Goal: Check status: Check status

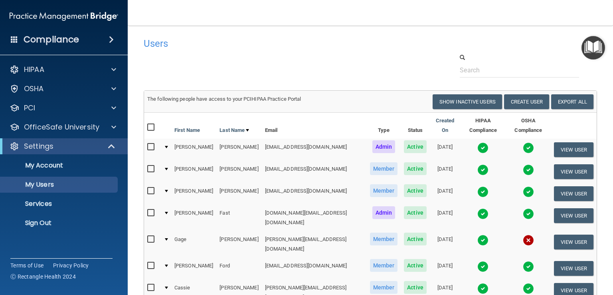
select select "20"
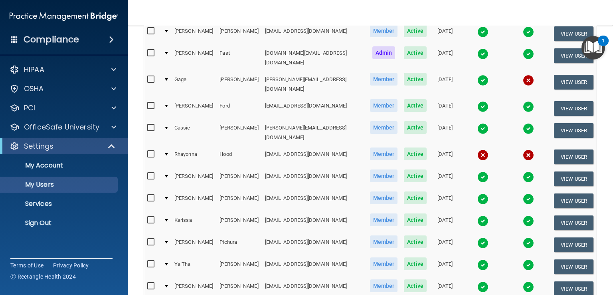
scroll to position [200, 0]
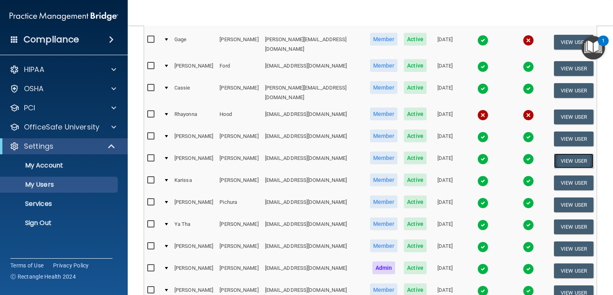
click at [565, 153] on button "View User" at bounding box center [574, 160] width 40 height 15
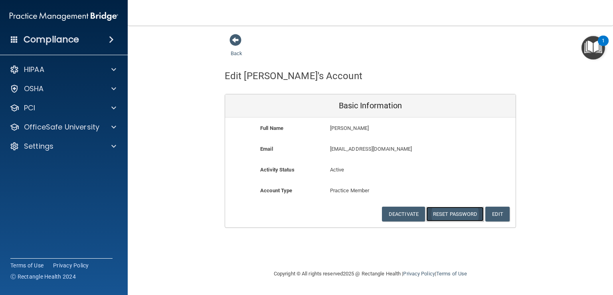
click at [458, 215] on button "Reset Password" at bounding box center [455, 213] width 58 height 15
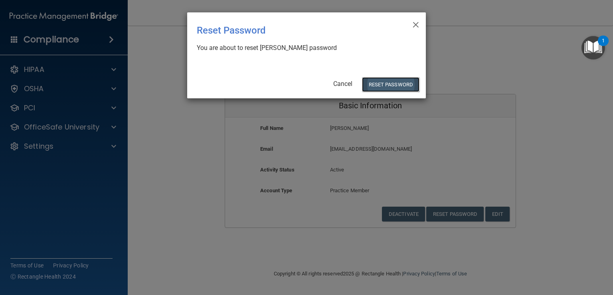
click at [388, 84] on button "Reset Password" at bounding box center [391, 84] width 58 height 15
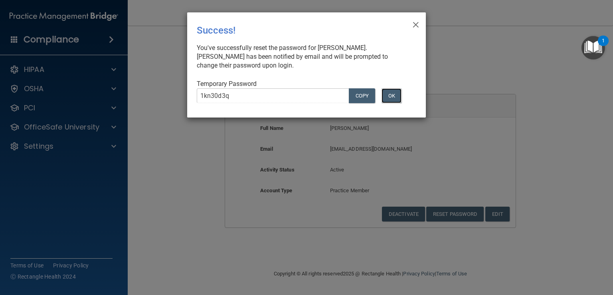
click at [388, 99] on button "OK" at bounding box center [392, 95] width 20 height 15
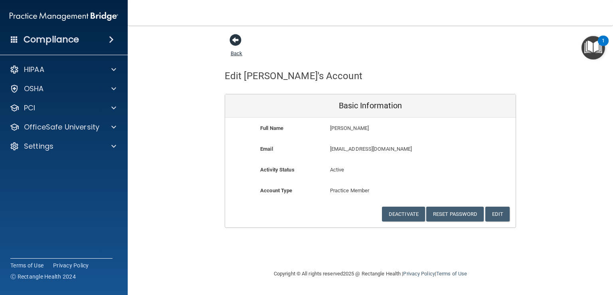
click at [238, 38] on span at bounding box center [236, 40] width 12 height 12
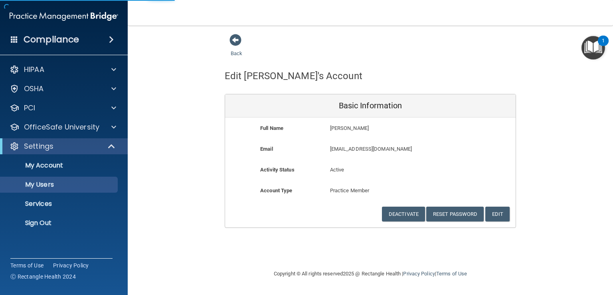
select select "20"
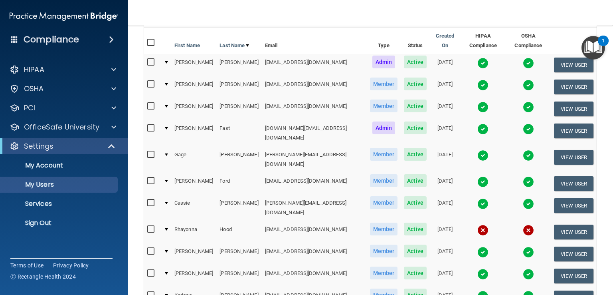
scroll to position [80, 0]
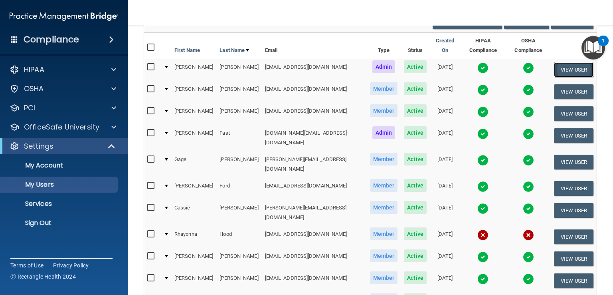
click at [554, 64] on button "View User" at bounding box center [574, 69] width 40 height 15
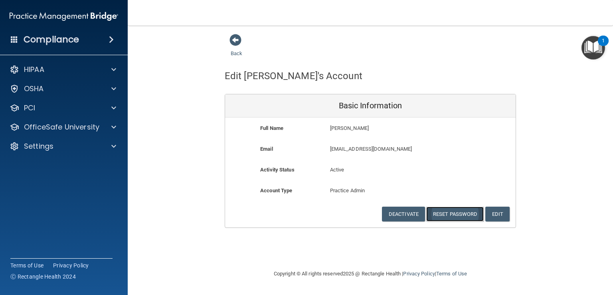
click at [459, 216] on button "Reset Password" at bounding box center [455, 213] width 58 height 15
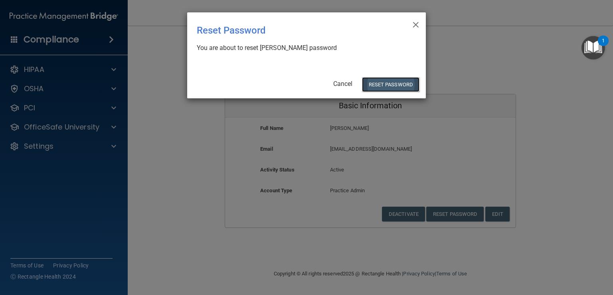
click at [385, 85] on button "Reset Password" at bounding box center [391, 84] width 58 height 15
click at [387, 83] on button "Reset Password" at bounding box center [391, 84] width 58 height 15
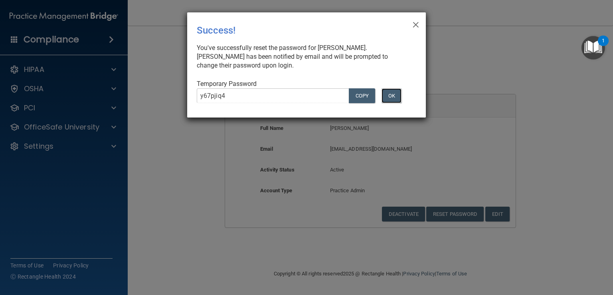
click at [389, 94] on button "OK" at bounding box center [392, 95] width 20 height 15
click at [390, 97] on button "OK" at bounding box center [392, 95] width 20 height 15
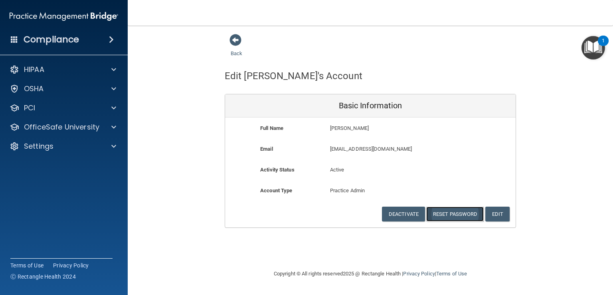
click at [456, 212] on button "Reset Password" at bounding box center [455, 213] width 58 height 15
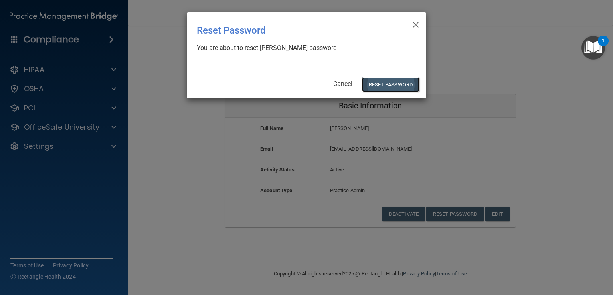
click at [403, 83] on button "Reset Password" at bounding box center [391, 84] width 58 height 15
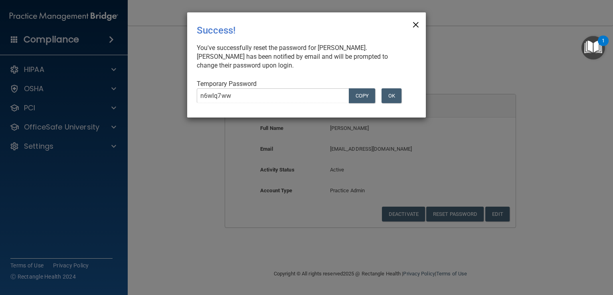
click at [417, 25] on span "×" at bounding box center [415, 24] width 7 height 16
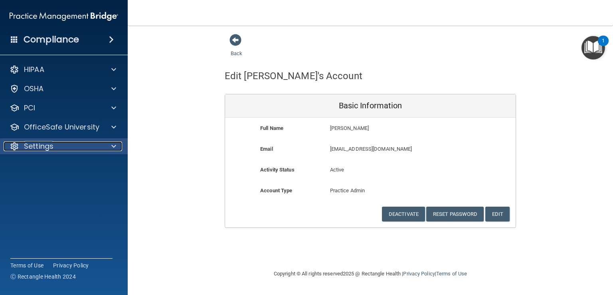
click at [113, 149] on span at bounding box center [113, 146] width 5 height 10
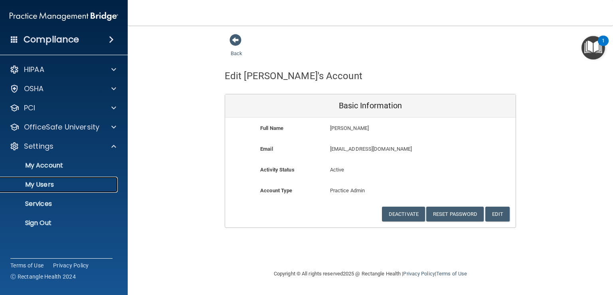
click at [46, 184] on p "My Users" at bounding box center [59, 184] width 109 height 8
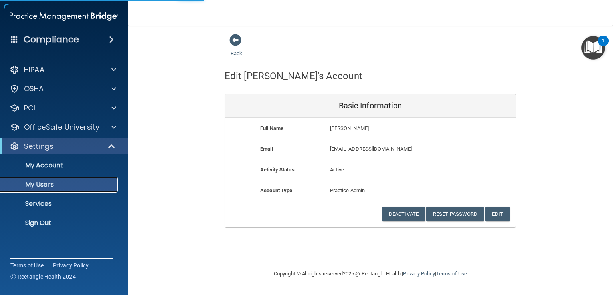
select select "20"
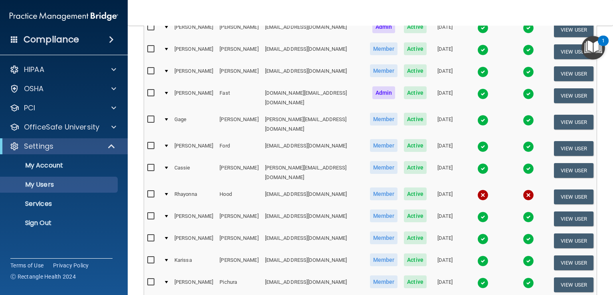
scroll to position [80, 0]
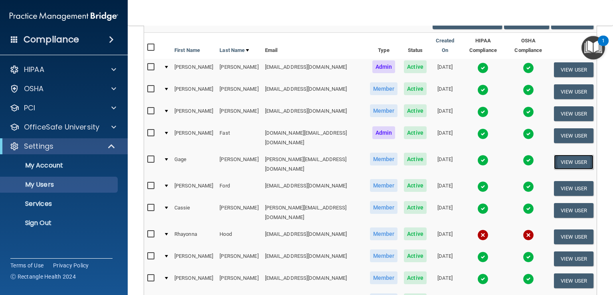
click at [564, 155] on button "View User" at bounding box center [574, 162] width 40 height 15
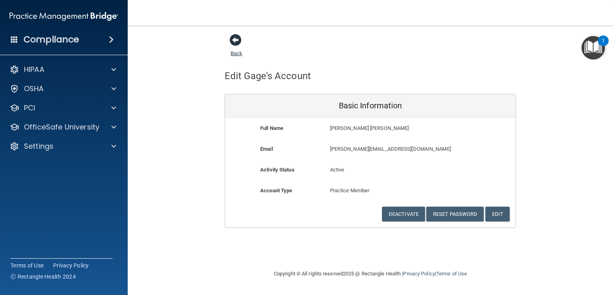
click at [235, 42] on span at bounding box center [236, 40] width 12 height 12
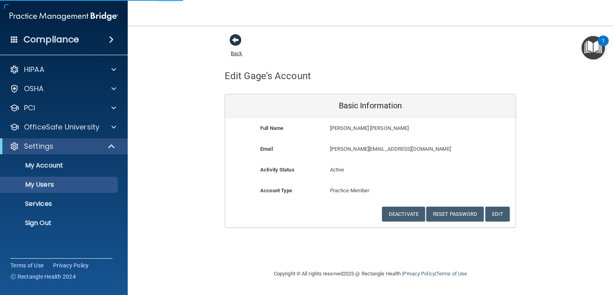
select select "20"
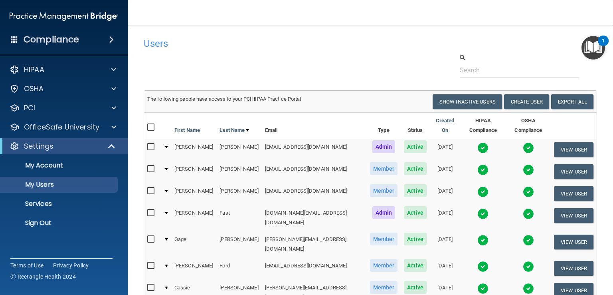
click at [264, 231] on td "[PERSON_NAME][EMAIL_ADDRESS][DOMAIN_NAME]" at bounding box center [314, 244] width 105 height 26
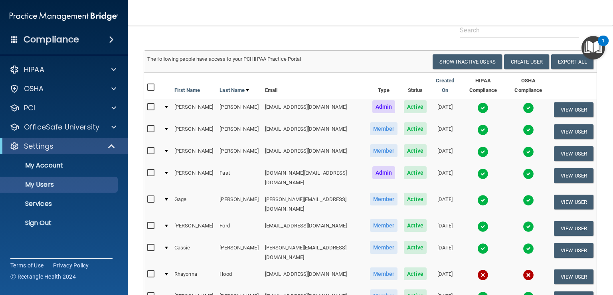
scroll to position [80, 0]
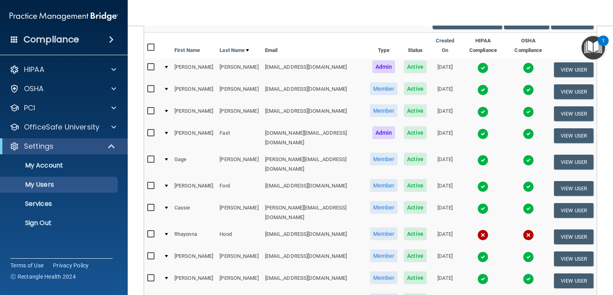
click at [217, 151] on td "[PERSON_NAME]" at bounding box center [238, 164] width 45 height 26
click at [566, 155] on button "View User" at bounding box center [574, 162] width 40 height 15
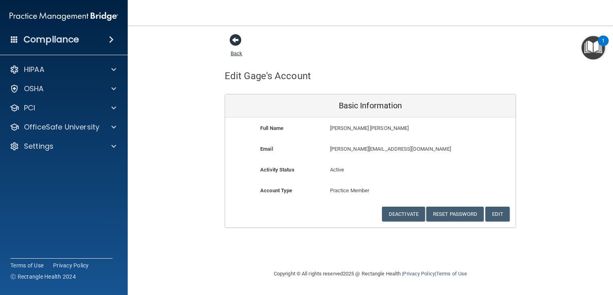
click at [238, 40] on span at bounding box center [236, 40] width 12 height 12
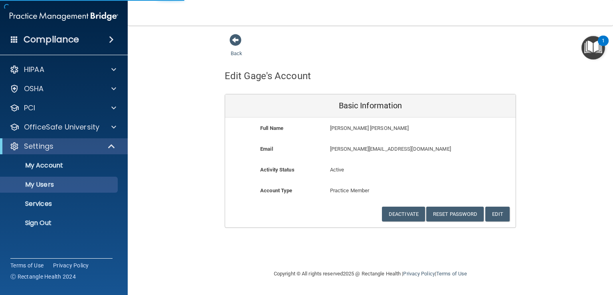
select select "20"
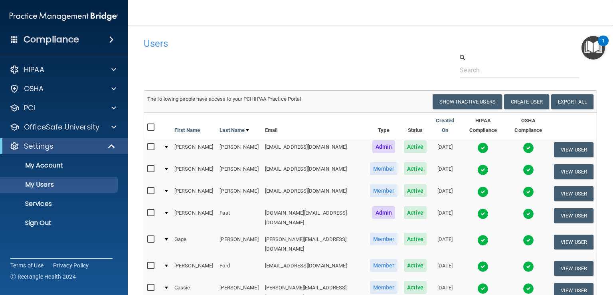
click at [478, 234] on img at bounding box center [483, 239] width 11 height 11
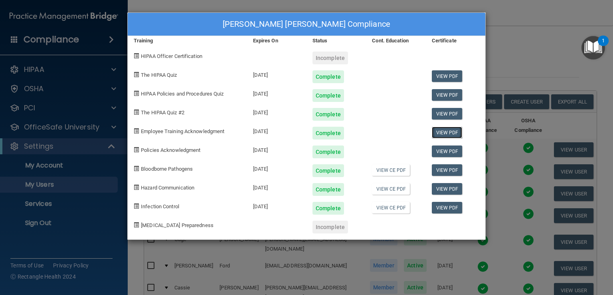
click at [456, 133] on link "View PDF" at bounding box center [447, 133] width 31 height 12
click at [440, 153] on link "View PDF" at bounding box center [447, 151] width 31 height 12
click at [40, 186] on div "Gage Fenski's Compliance Training Expires On Status Cont. Education Certificate…" at bounding box center [306, 147] width 613 height 295
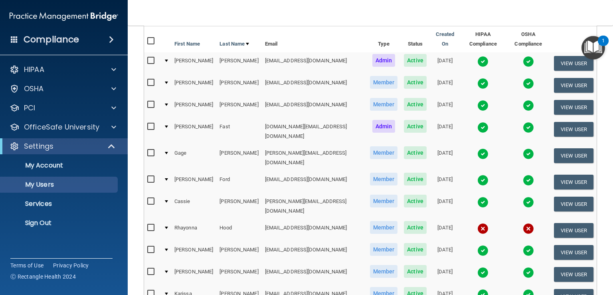
scroll to position [80, 0]
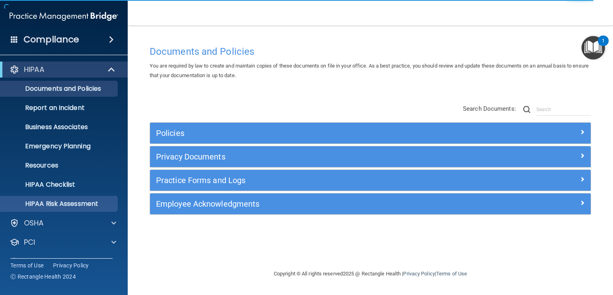
scroll to position [37, 0]
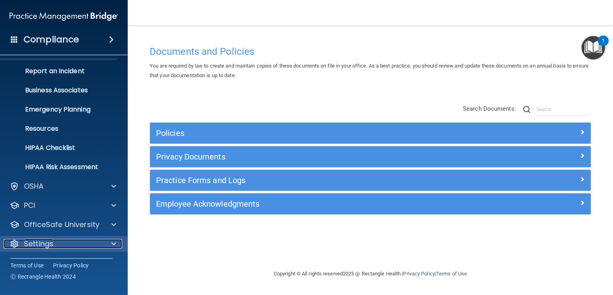
click at [119, 240] on div at bounding box center [113, 244] width 20 height 10
click at [112, 242] on span at bounding box center [113, 244] width 5 height 10
click at [58, 246] on div "Settings" at bounding box center [53, 244] width 99 height 10
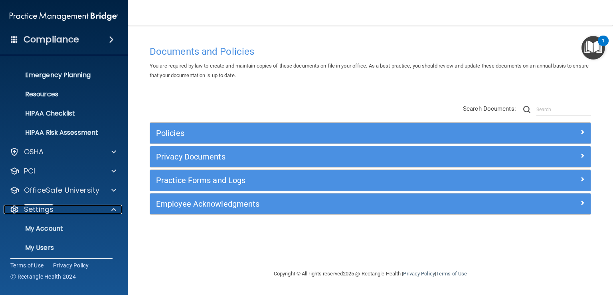
scroll to position [113, 0]
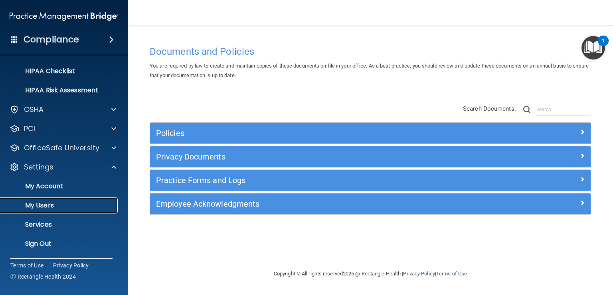
click at [44, 206] on p "My Users" at bounding box center [59, 205] width 109 height 8
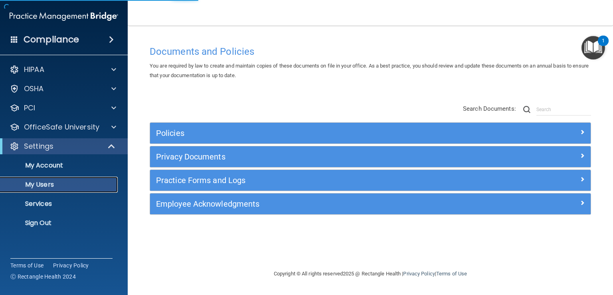
select select "20"
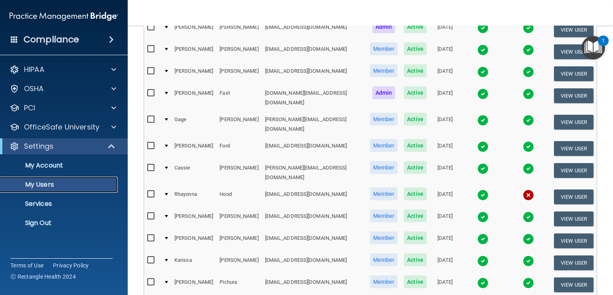
scroll to position [80, 0]
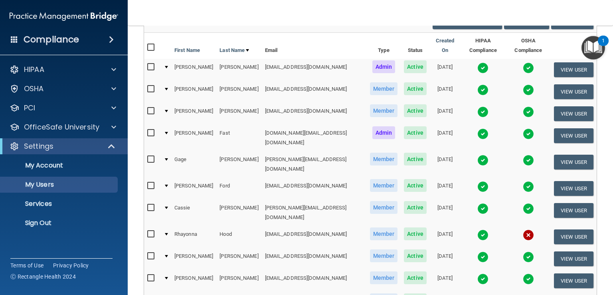
click at [478, 181] on img at bounding box center [483, 186] width 11 height 11
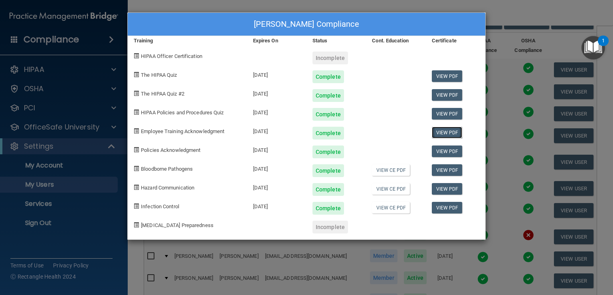
click at [444, 135] on link "View PDF" at bounding box center [447, 133] width 31 height 12
click at [440, 149] on link "View PDF" at bounding box center [447, 151] width 31 height 12
click at [455, 4] on div "Angela Ford's Compliance Training Expires On Status Cont. Education Certificate…" at bounding box center [306, 147] width 613 height 295
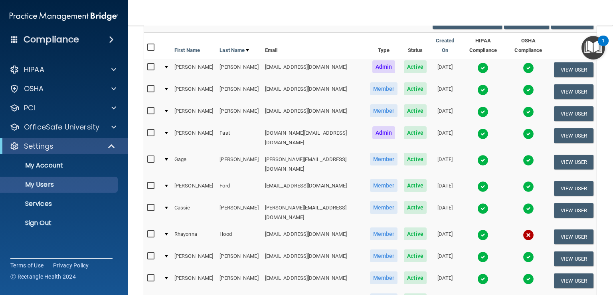
click at [478, 62] on img at bounding box center [483, 67] width 11 height 11
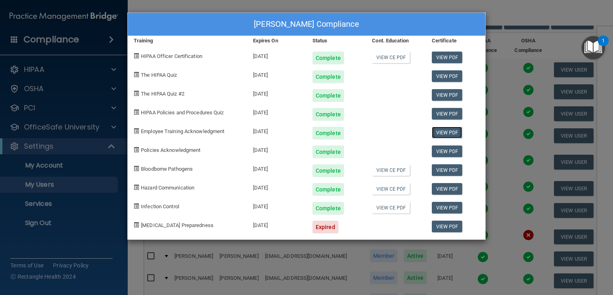
click at [442, 132] on link "View PDF" at bounding box center [447, 133] width 31 height 12
click at [437, 153] on link "View PDF" at bounding box center [447, 151] width 31 height 12
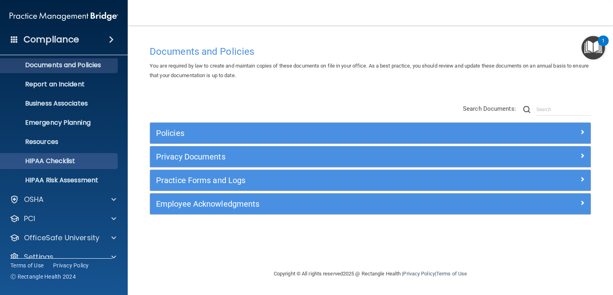
scroll to position [37, 0]
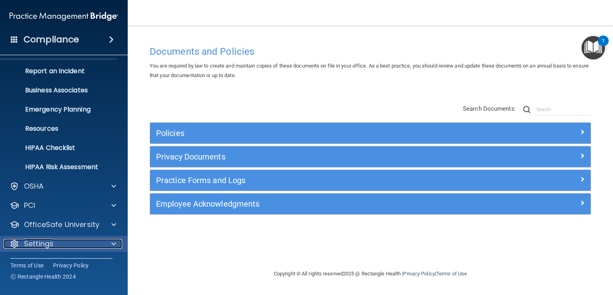
click at [109, 245] on div at bounding box center [113, 244] width 20 height 10
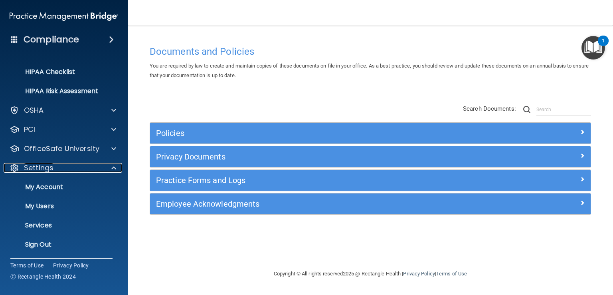
scroll to position [113, 0]
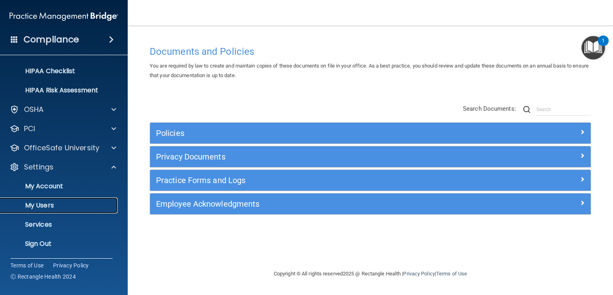
click at [42, 205] on p "My Users" at bounding box center [59, 205] width 109 height 8
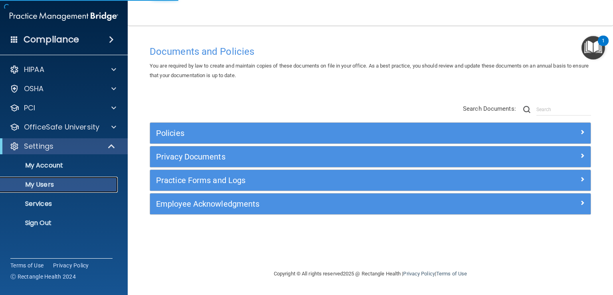
select select "20"
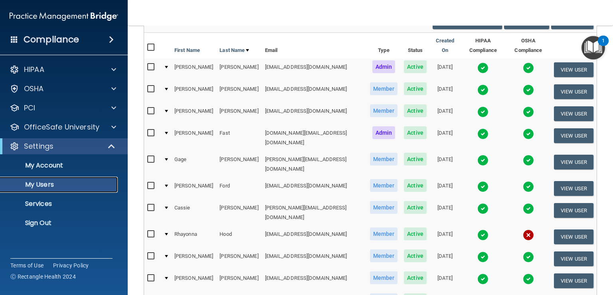
scroll to position [40, 0]
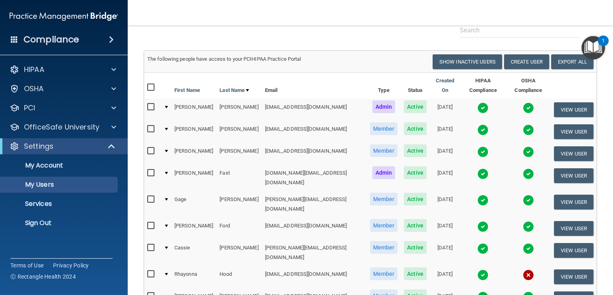
click at [478, 146] on img at bounding box center [483, 151] width 11 height 11
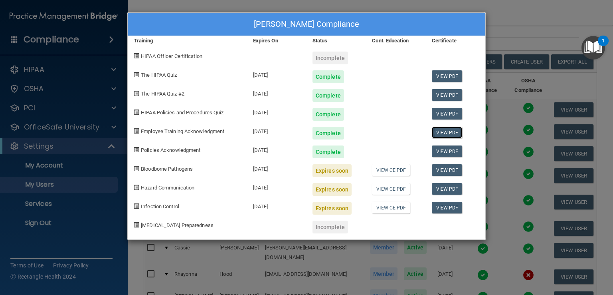
click at [439, 133] on link "View PDF" at bounding box center [447, 133] width 31 height 12
click at [437, 151] on link "View PDF" at bounding box center [447, 151] width 31 height 12
click at [559, 24] on div "[PERSON_NAME] Compliance Training Expires On Status Cont. Education Certificate…" at bounding box center [306, 147] width 613 height 295
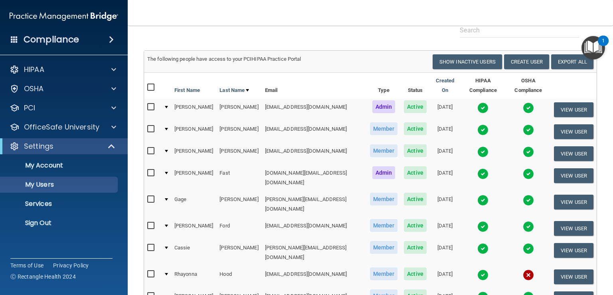
click at [478, 124] on img at bounding box center [483, 129] width 11 height 11
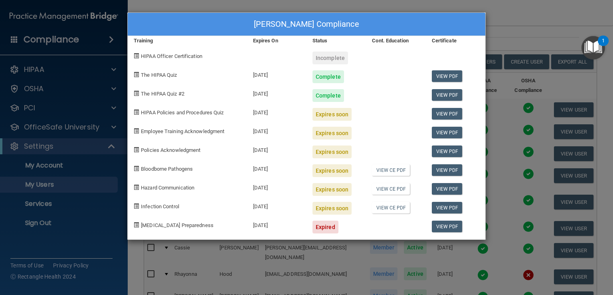
click at [540, 27] on div "[PERSON_NAME] Compliance Training Expires On Status Cont. Education Certificate…" at bounding box center [306, 147] width 613 height 295
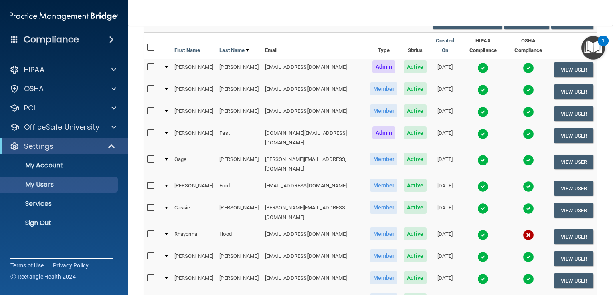
scroll to position [120, 0]
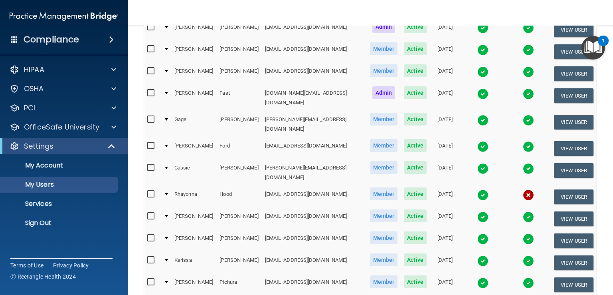
click at [478, 163] on img at bounding box center [483, 168] width 11 height 11
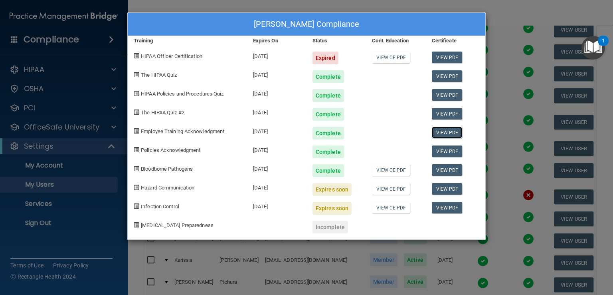
click at [438, 135] on link "View PDF" at bounding box center [447, 133] width 31 height 12
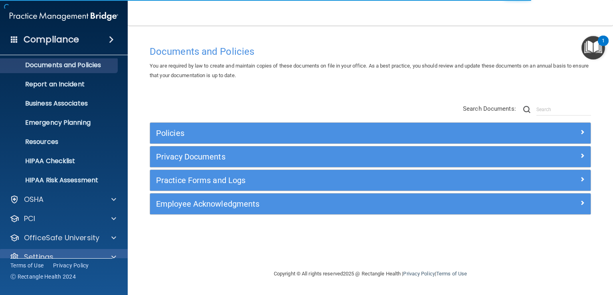
scroll to position [37, 0]
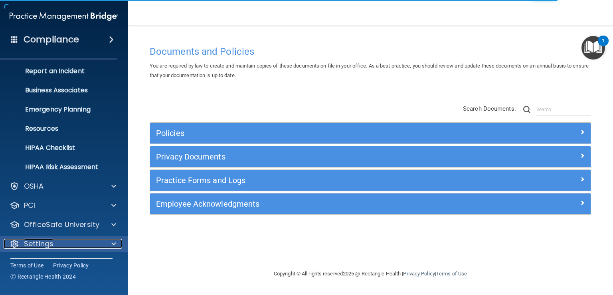
click at [116, 242] on span at bounding box center [113, 244] width 5 height 10
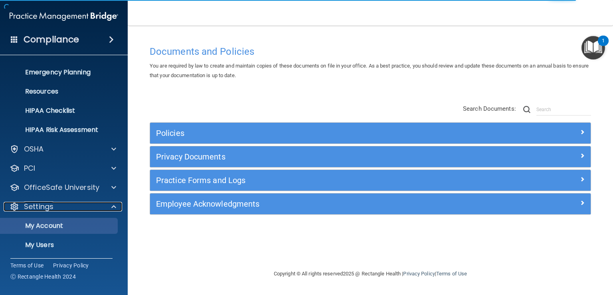
scroll to position [113, 0]
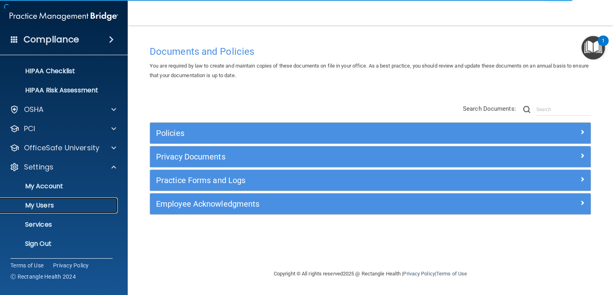
click at [51, 204] on p "My Users" at bounding box center [59, 205] width 109 height 8
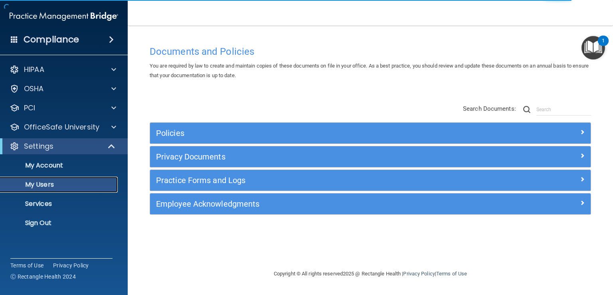
select select "20"
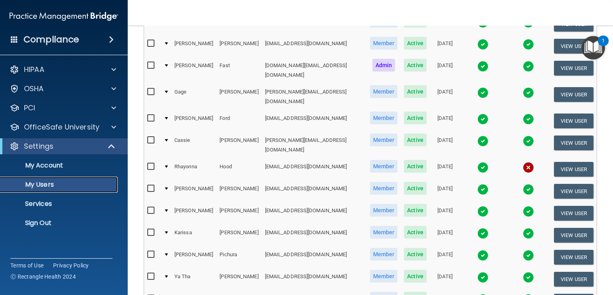
scroll to position [160, 0]
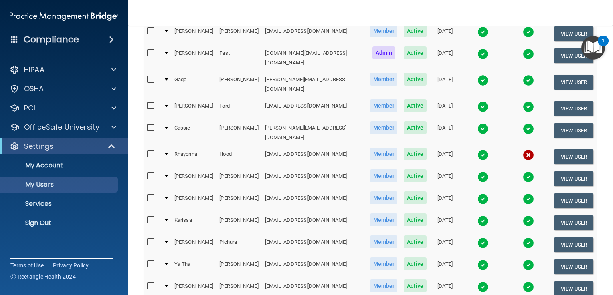
click at [478, 123] on img at bounding box center [483, 128] width 11 height 11
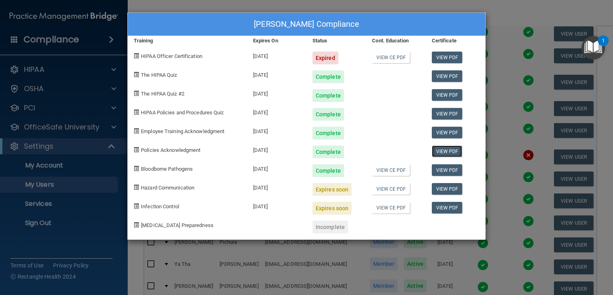
click at [444, 151] on link "View PDF" at bounding box center [447, 151] width 31 height 12
click at [537, 33] on div "Cassie Hofer's Compliance Training Expires On Status Cont. Education Certificat…" at bounding box center [306, 147] width 613 height 295
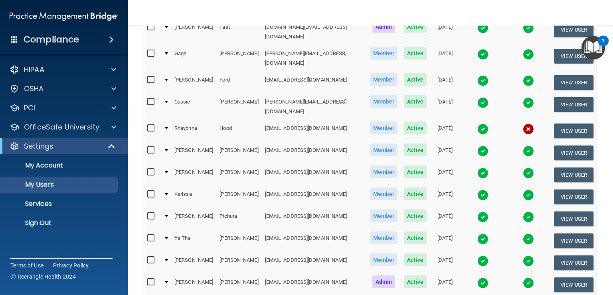
scroll to position [200, 0]
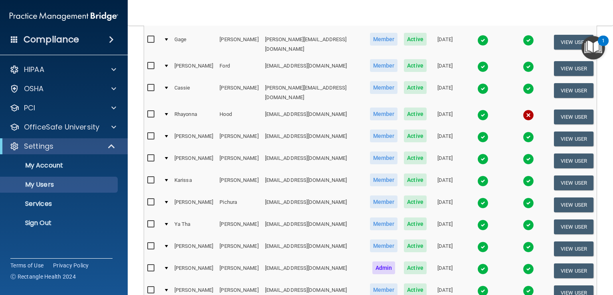
click at [478, 131] on img at bounding box center [483, 136] width 11 height 11
